Goal: Book appointment/travel/reservation

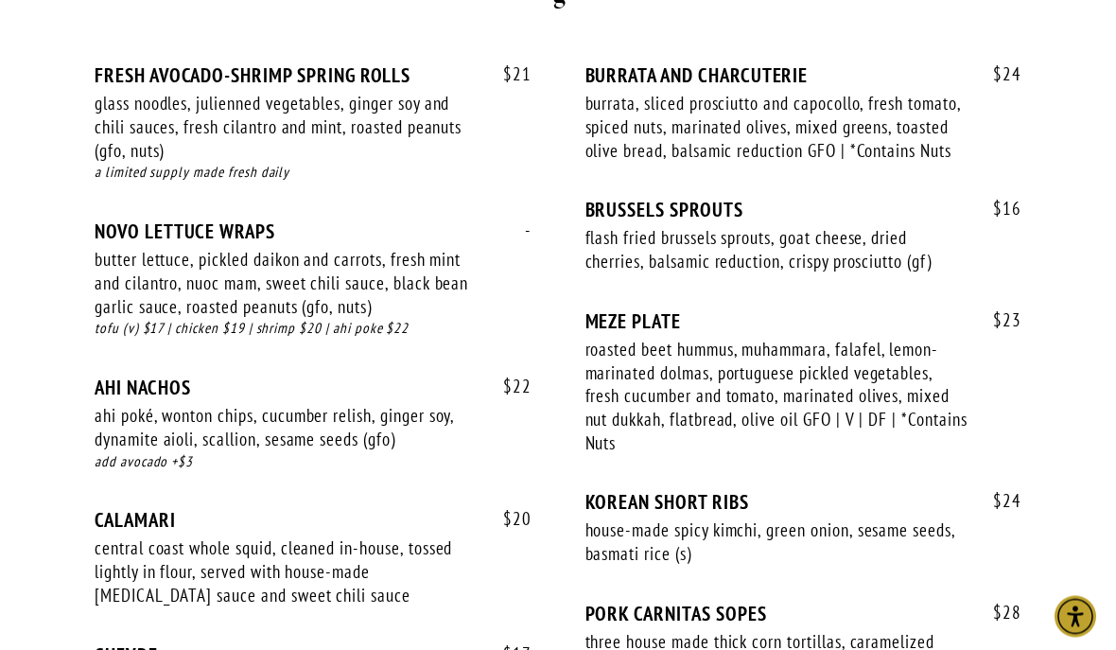
scroll to position [1415, 0]
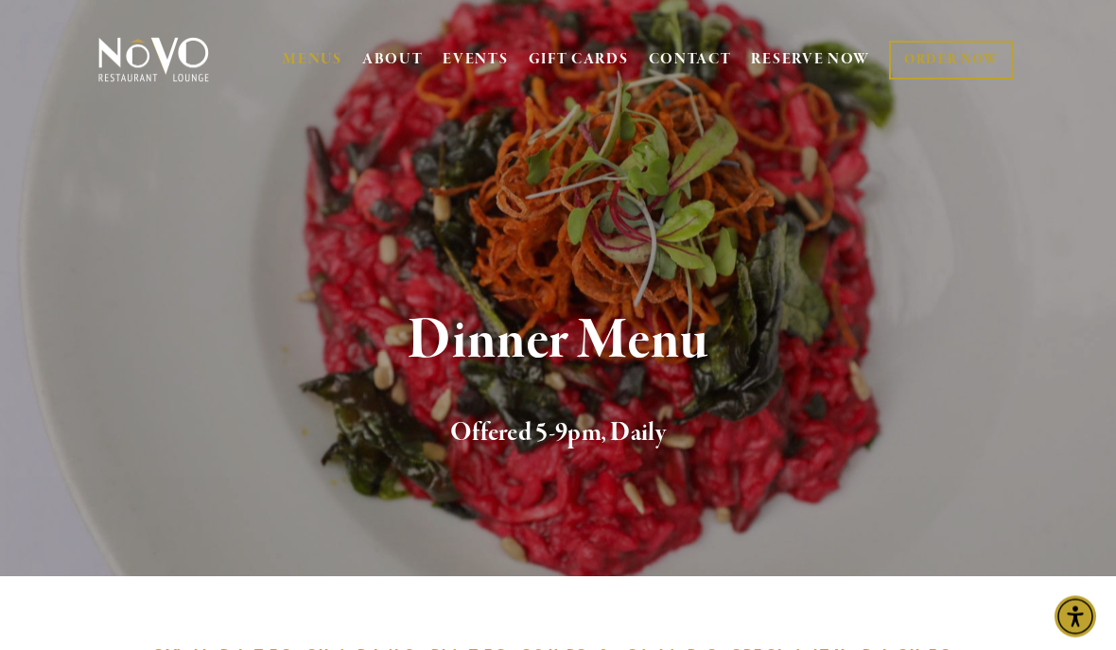
scroll to position [0, 0]
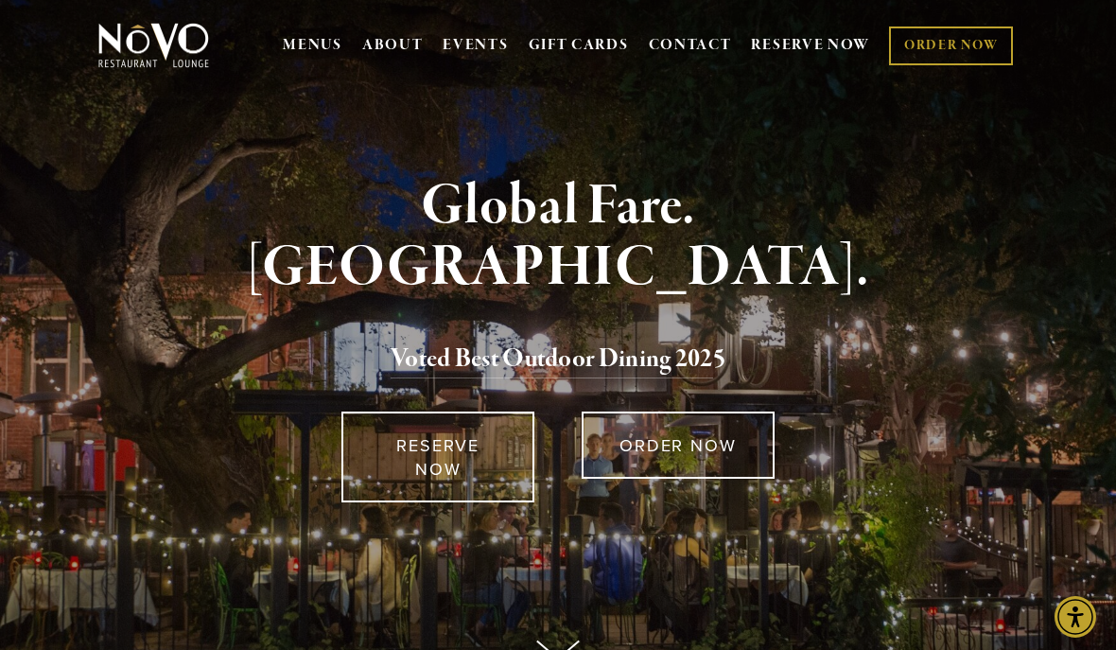
scroll to position [24, 0]
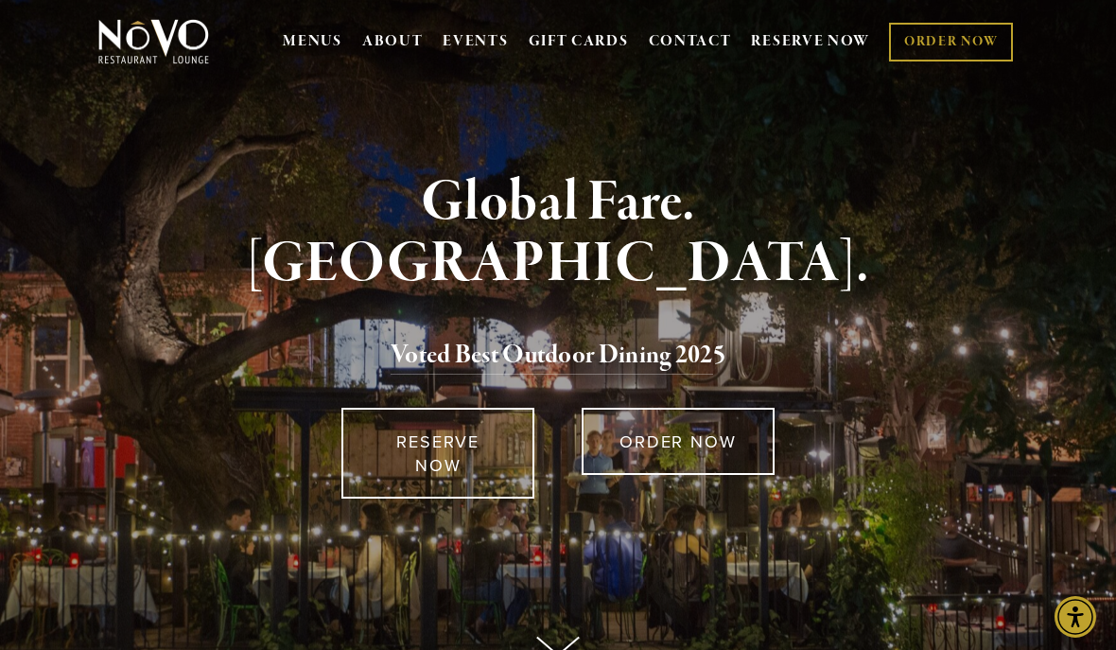
click at [440, 466] on link "RESERVE NOW" at bounding box center [437, 453] width 193 height 91
